Goal: Task Accomplishment & Management: Use online tool/utility

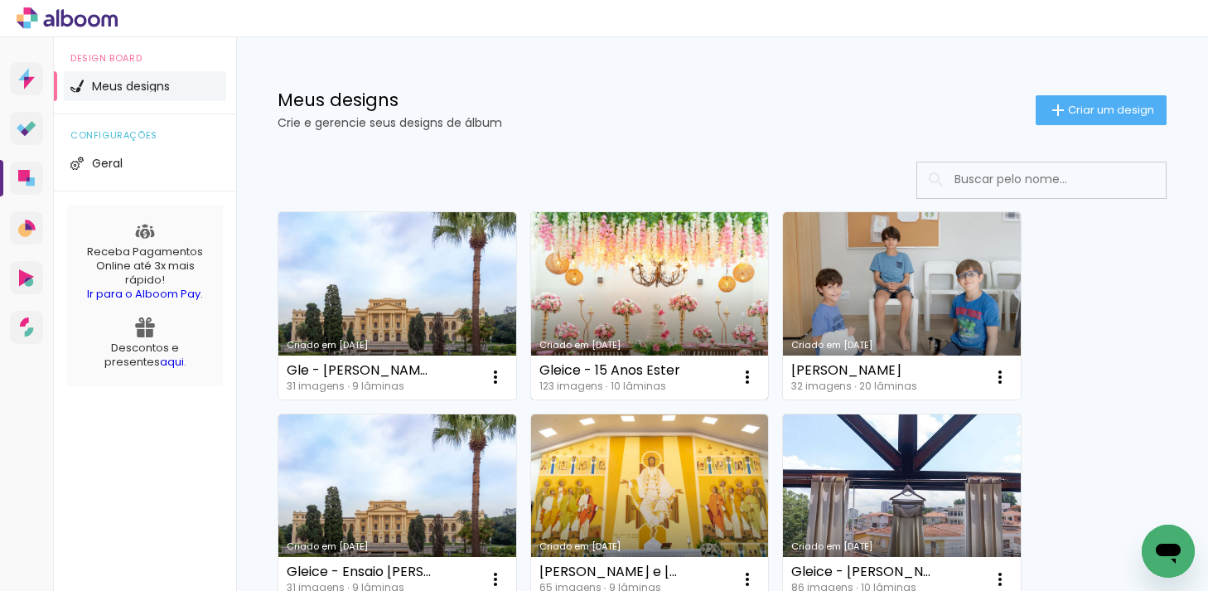
click at [591, 341] on div "Criado em [DATE]" at bounding box center [650, 345] width 221 height 9
